Goal: Transaction & Acquisition: Purchase product/service

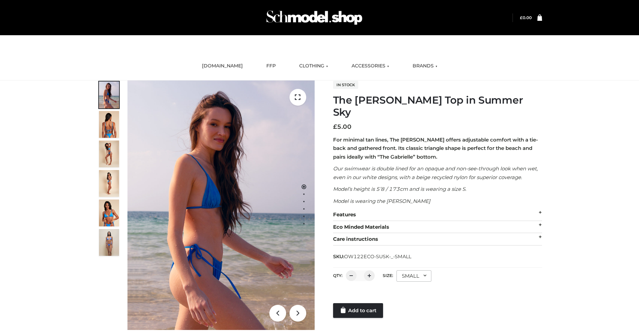
click at [413, 270] on div "SMALL" at bounding box center [413, 275] width 35 height 11
click at [0, 0] on li "SMALL" at bounding box center [0, 0] width 0 height 0
click at [359, 303] on link "Add to cart" at bounding box center [358, 310] width 50 height 15
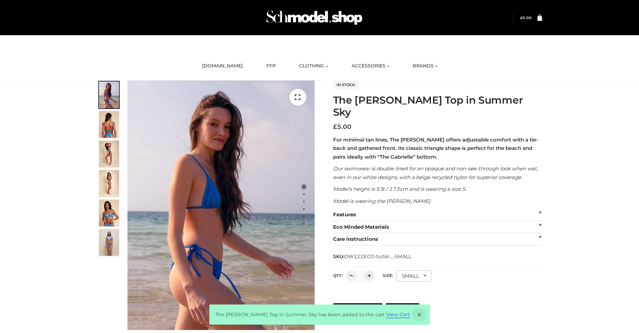
click at [388, 318] on link "View Cart" at bounding box center [398, 315] width 24 height 6
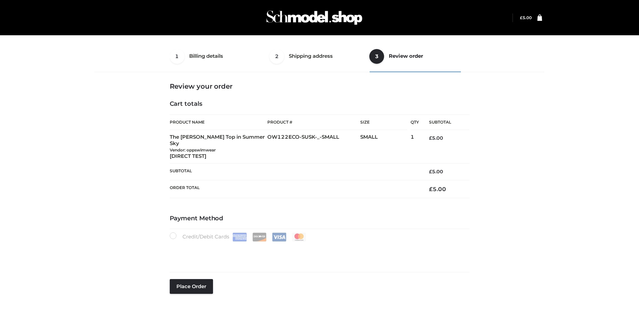
select select "***"
click at [191, 279] on button "Place order" at bounding box center [191, 286] width 43 height 15
